Goal: Check status: Check status

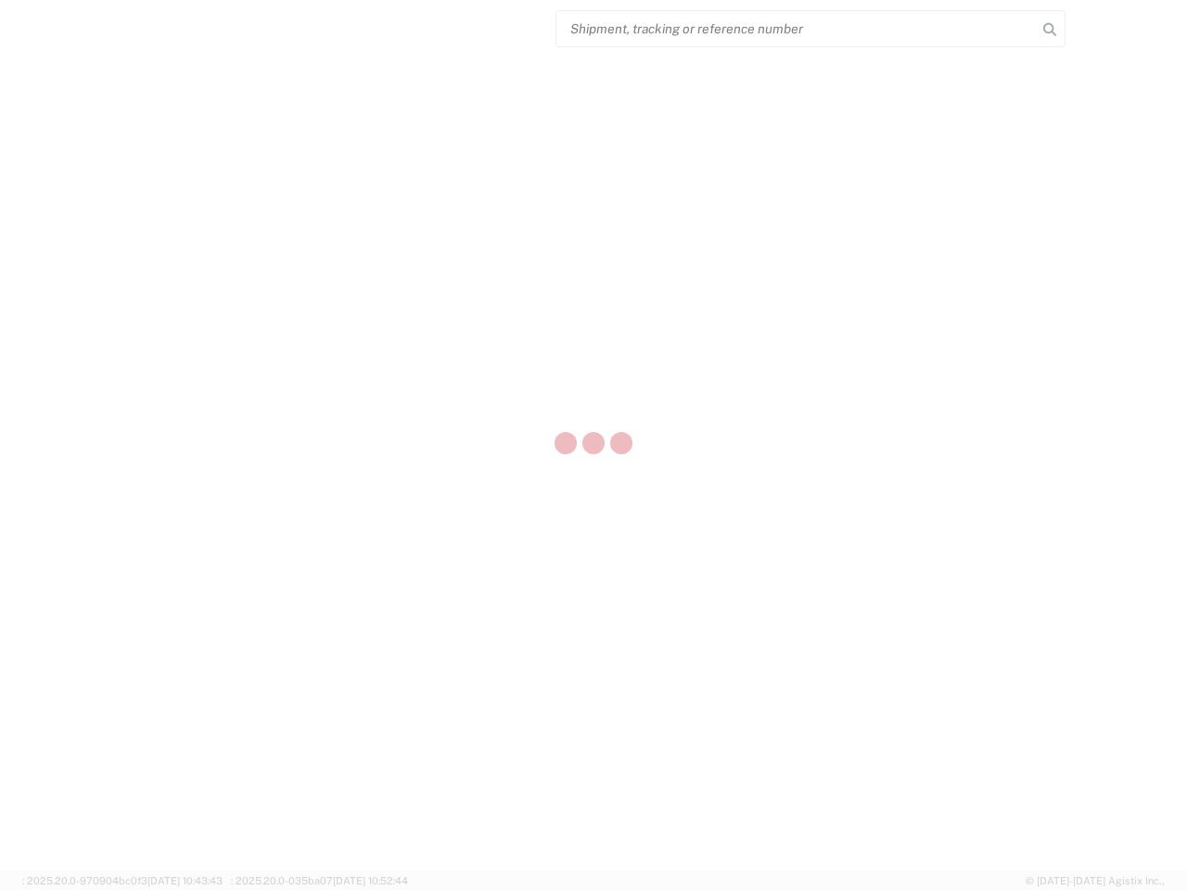
select select "US"
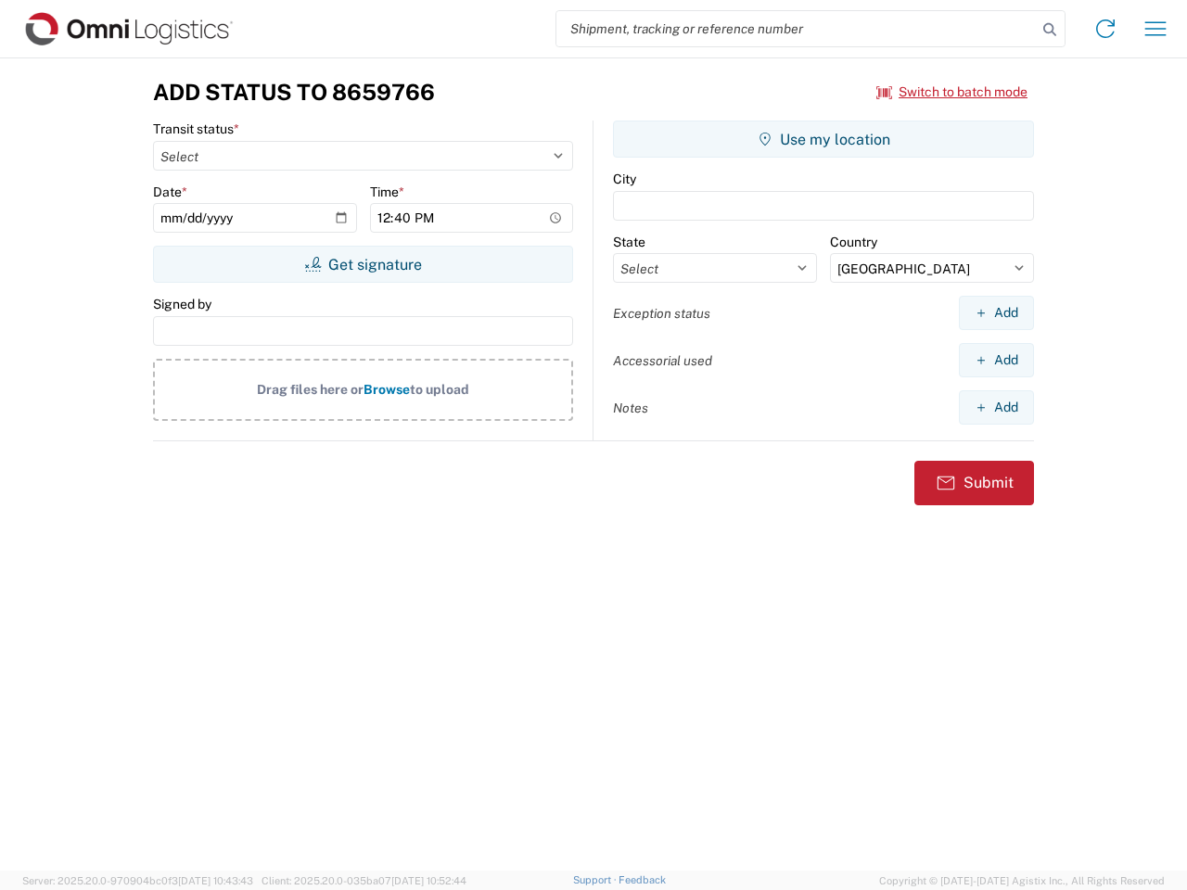
click at [797, 29] on input "search" at bounding box center [796, 28] width 480 height 35
click at [1050, 30] on icon at bounding box center [1050, 30] width 26 height 26
click at [1105, 29] on icon at bounding box center [1106, 29] width 30 height 30
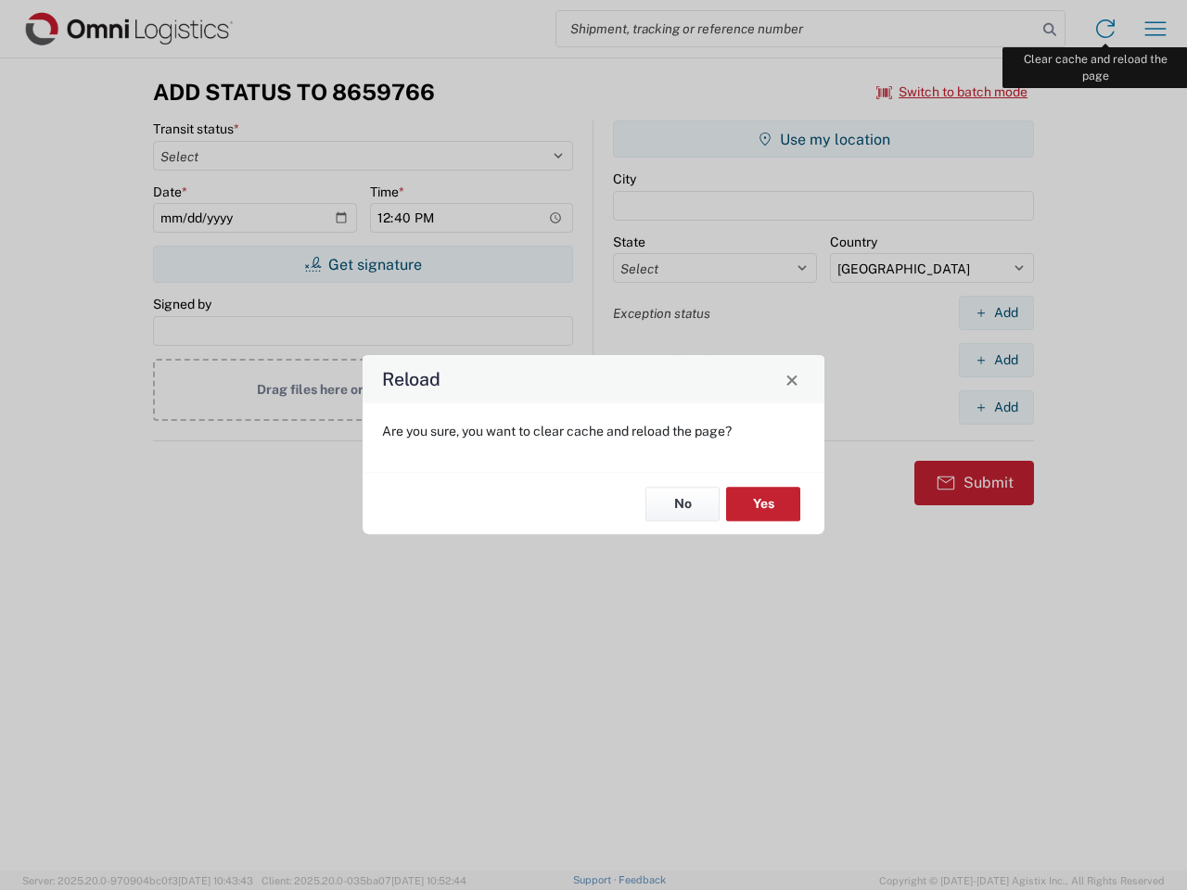
click at [1155, 29] on div "Reload Are you sure, you want to clear cache and reload the page? No Yes" at bounding box center [593, 445] width 1187 height 890
click at [952, 92] on div "Reload Are you sure, you want to clear cache and reload the page? No Yes" at bounding box center [593, 445] width 1187 height 890
click at [363, 264] on div "Reload Are you sure, you want to clear cache and reload the page? No Yes" at bounding box center [593, 445] width 1187 height 890
click at [823, 139] on div "Reload Are you sure, you want to clear cache and reload the page? No Yes" at bounding box center [593, 445] width 1187 height 890
click at [996, 313] on div "Reload Are you sure, you want to clear cache and reload the page? No Yes" at bounding box center [593, 445] width 1187 height 890
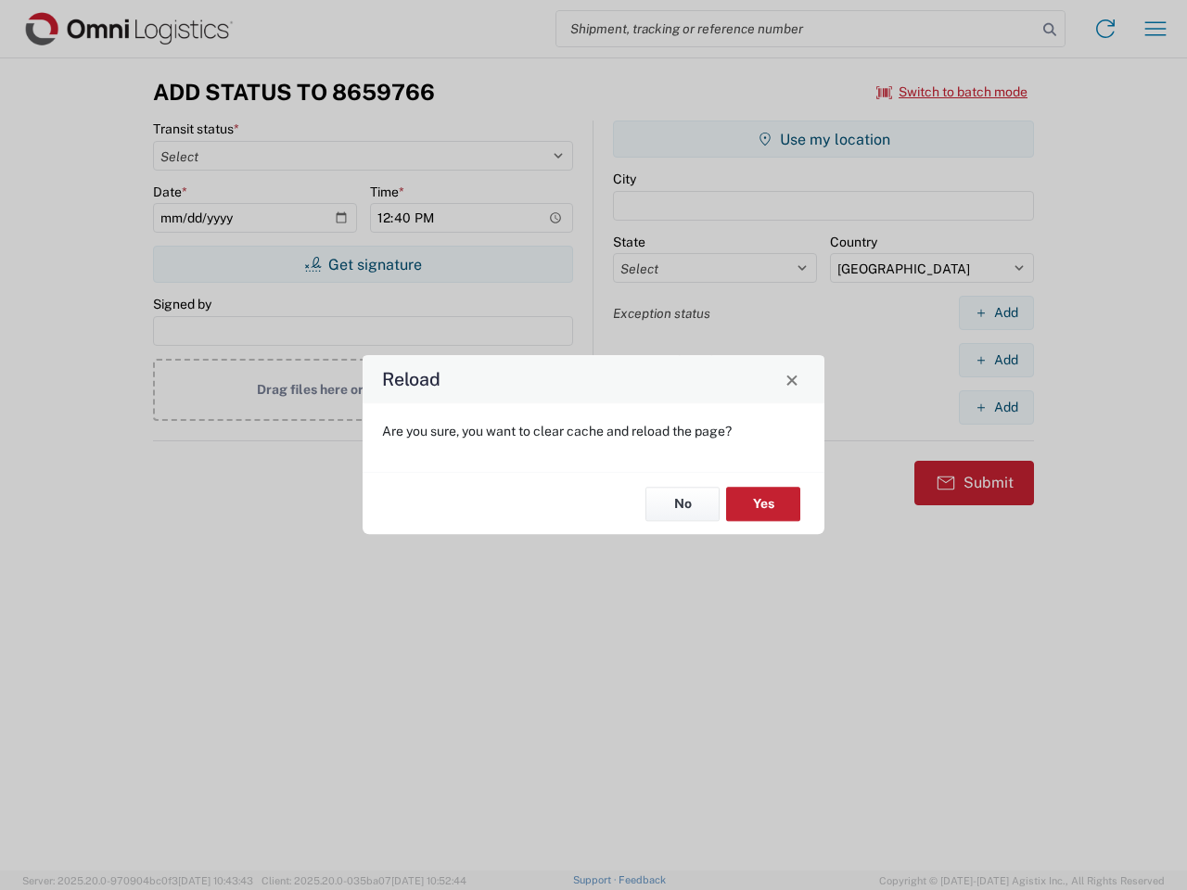
click at [996, 360] on div "Reload Are you sure, you want to clear cache and reload the page? No Yes" at bounding box center [593, 445] width 1187 height 890
click at [996, 407] on div "Reload Are you sure, you want to clear cache and reload the page? No Yes" at bounding box center [593, 445] width 1187 height 890
